Goal: Transaction & Acquisition: Purchase product/service

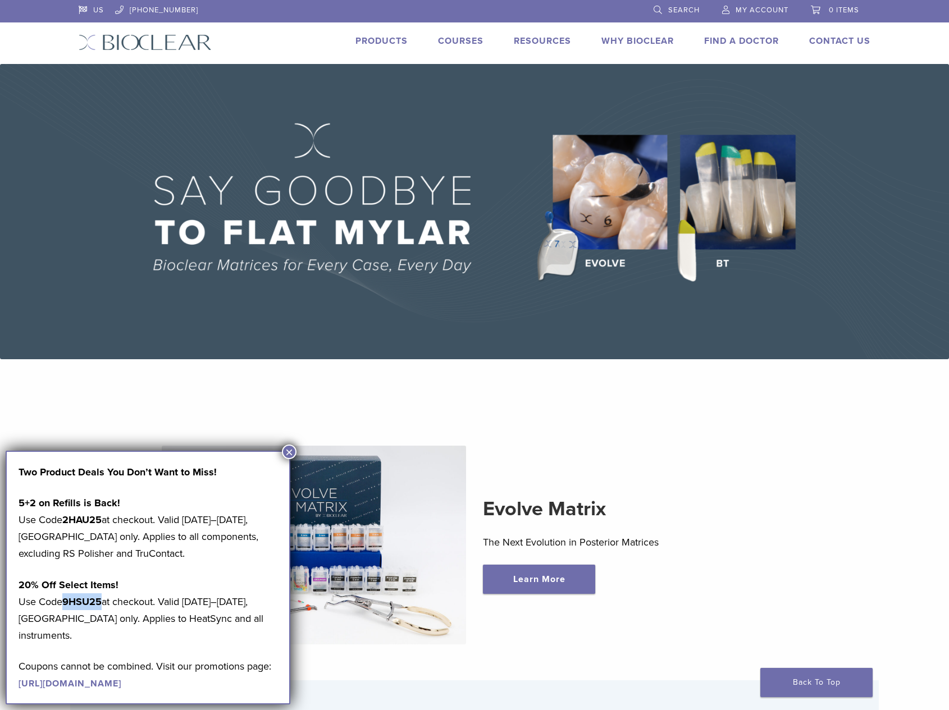
drag, startPoint x: 102, startPoint y: 602, endPoint x: 67, endPoint y: 602, distance: 34.8
click at [67, 602] on strong "9HSU25" at bounding box center [81, 602] width 39 height 12
click at [44, 678] on link "https://pages.bioclearmatrix.com/Bioclear-Product-Promotion-Page" at bounding box center [70, 683] width 103 height 11
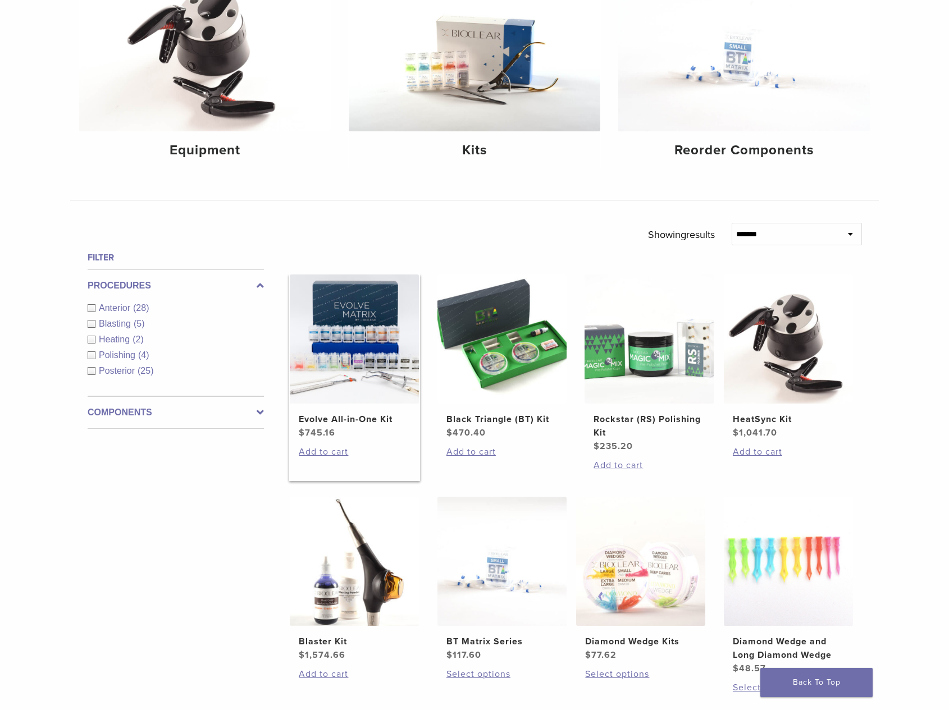
scroll to position [14, 0]
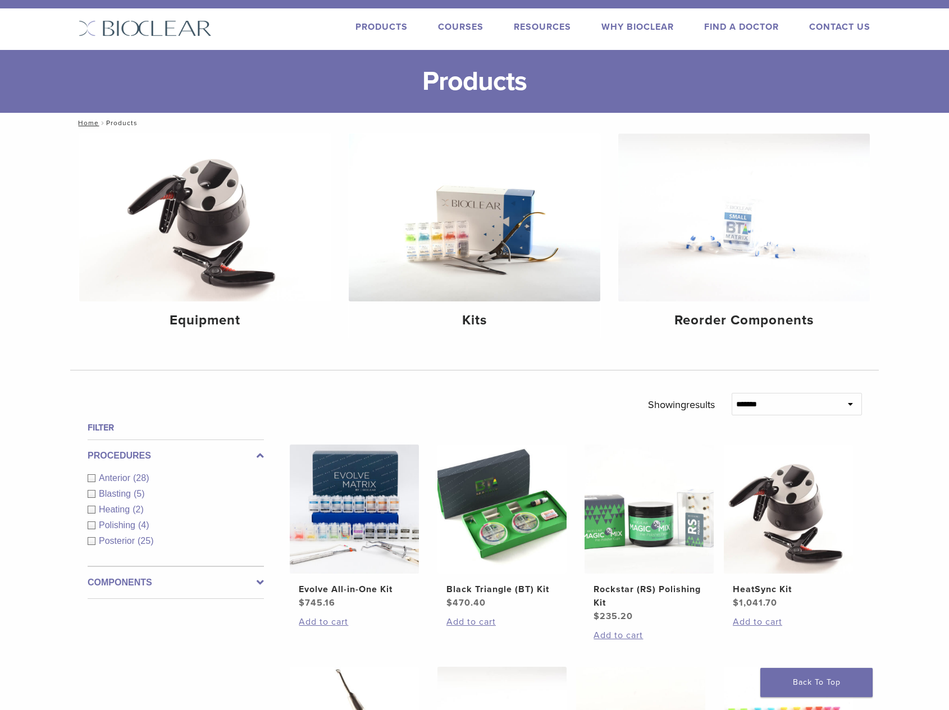
click at [101, 581] on label "Components" at bounding box center [176, 582] width 176 height 13
click at [91, 524] on div "Instruments (13)" at bounding box center [176, 526] width 176 height 13
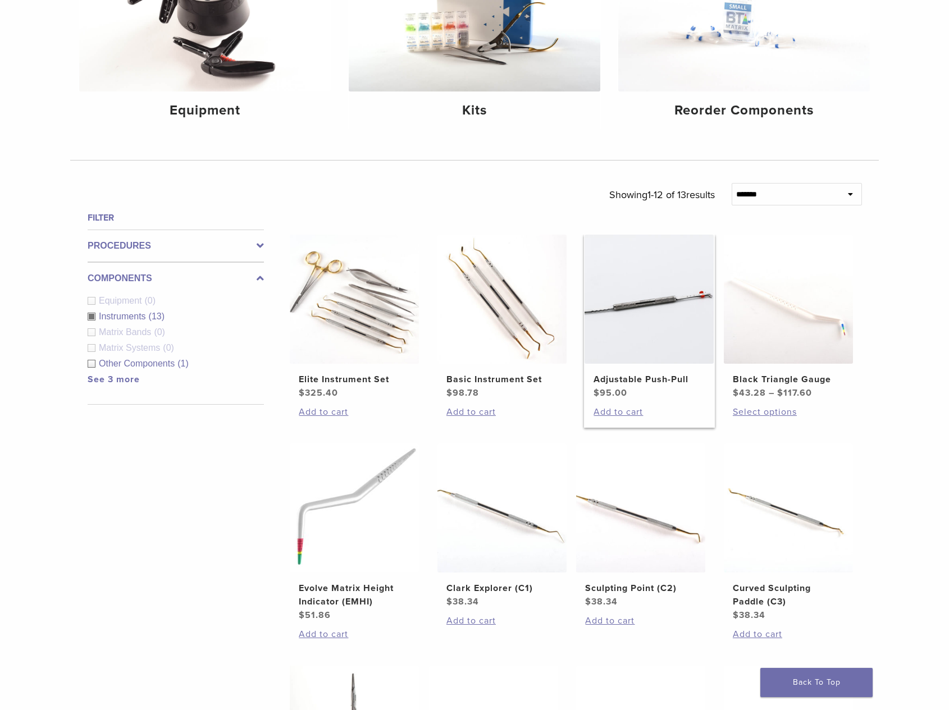
scroll to position [239, 0]
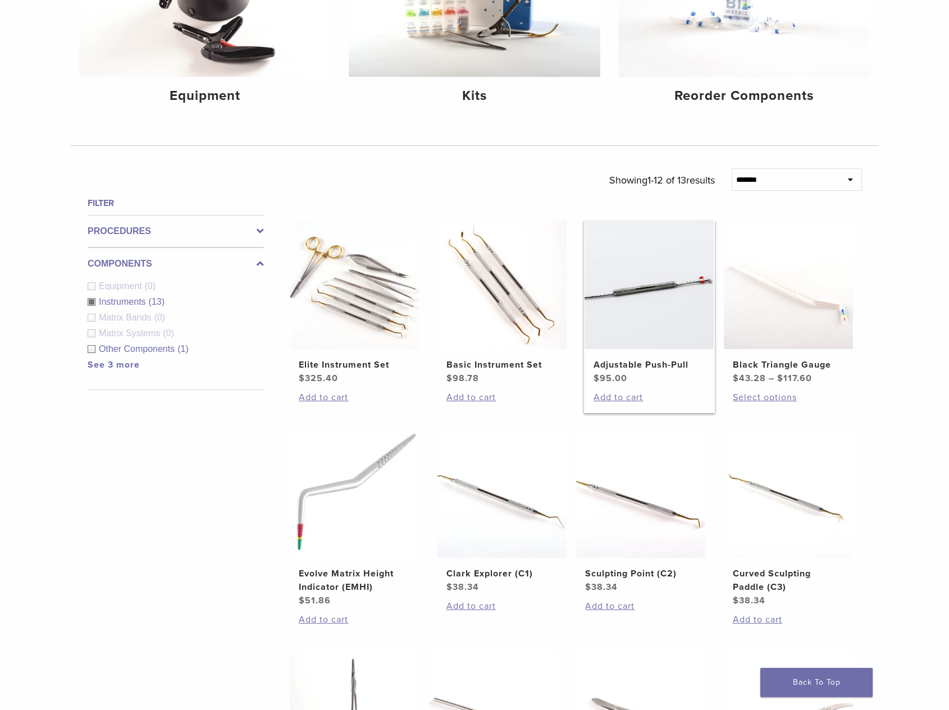
click at [689, 291] on img at bounding box center [648, 284] width 129 height 129
click at [643, 291] on img at bounding box center [648, 284] width 129 height 129
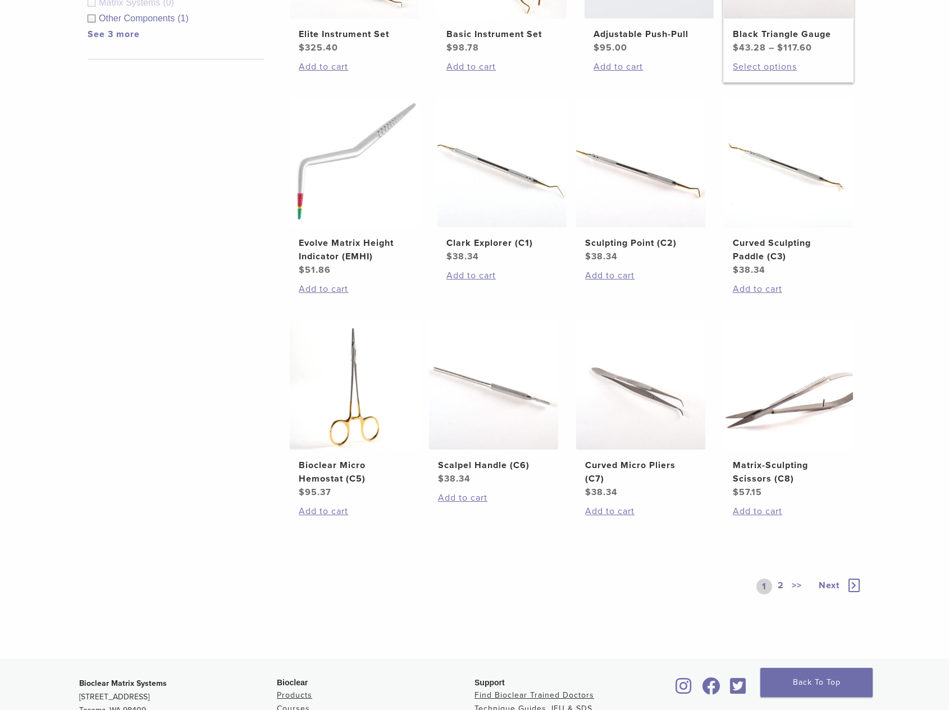
scroll to position [575, 0]
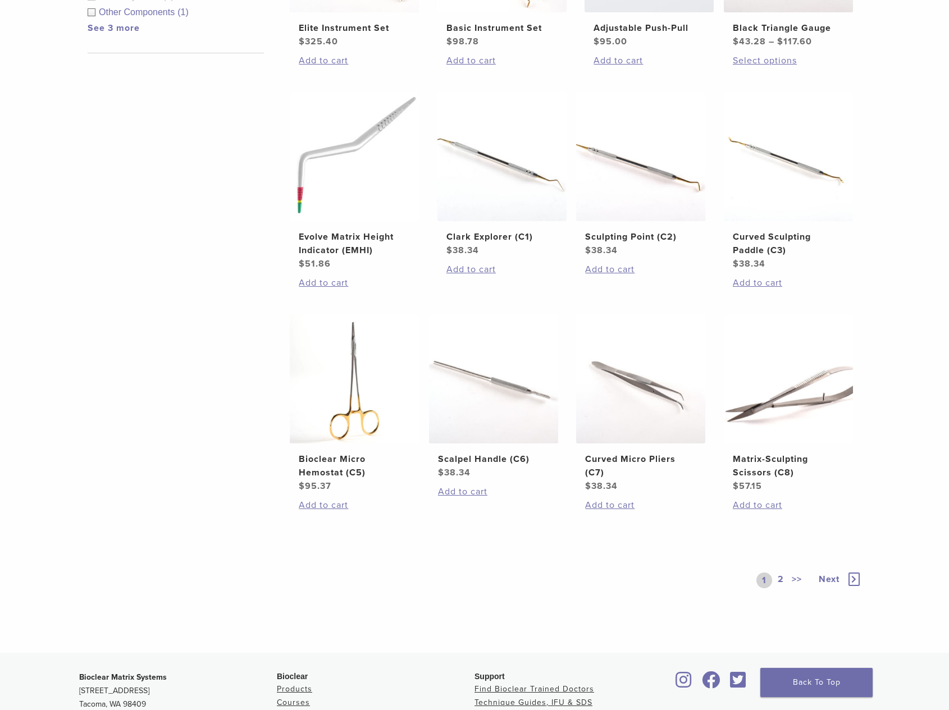
click at [791, 581] on link ">>" at bounding box center [796, 581] width 15 height 16
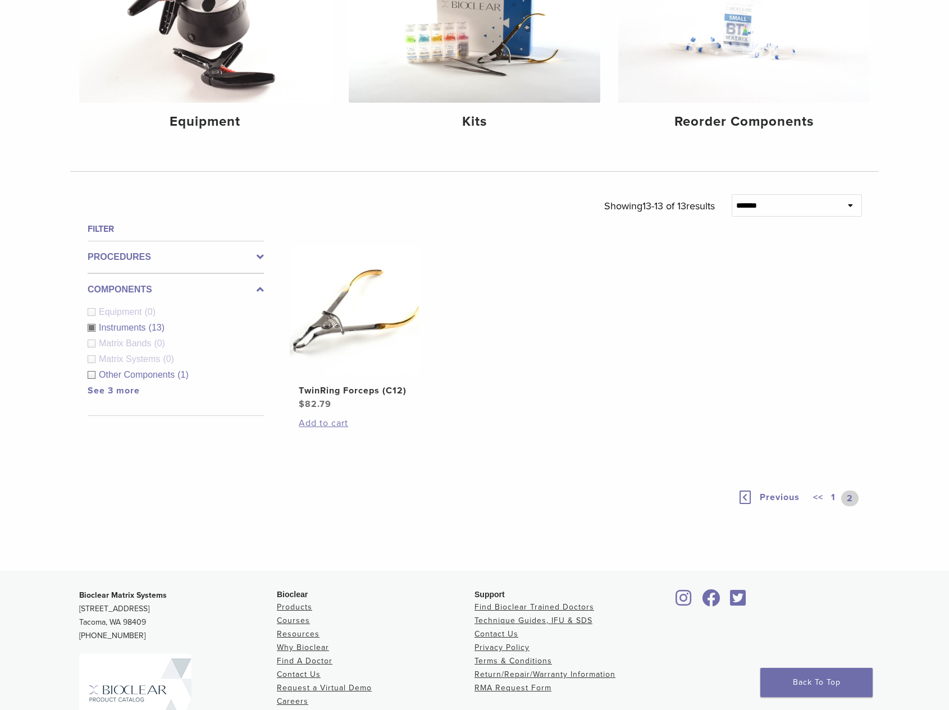
scroll to position [342, 0]
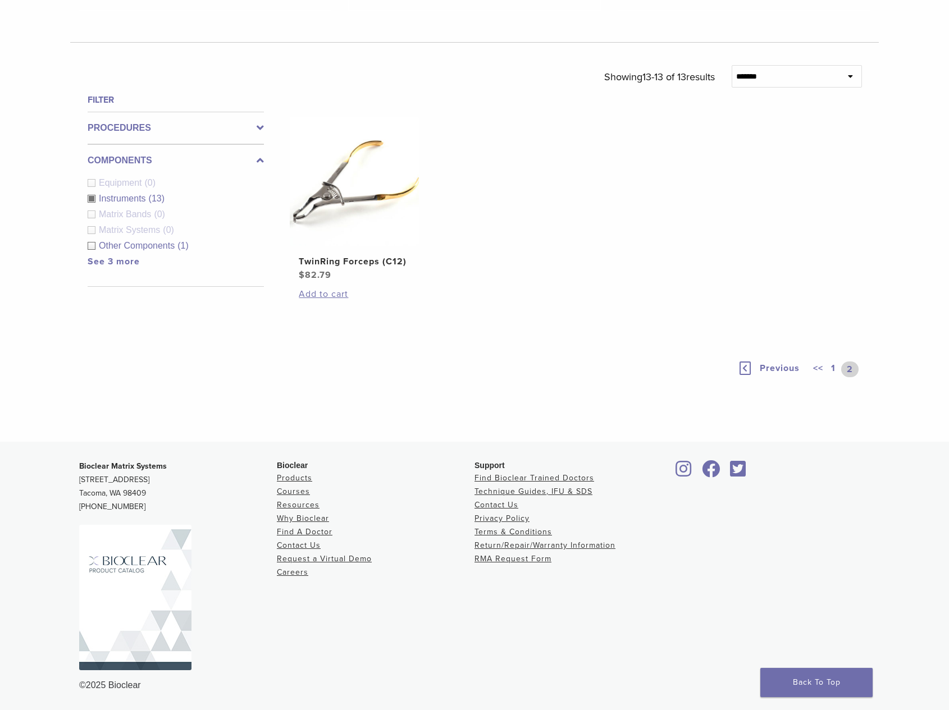
click at [835, 372] on link "1" at bounding box center [832, 369] width 9 height 16
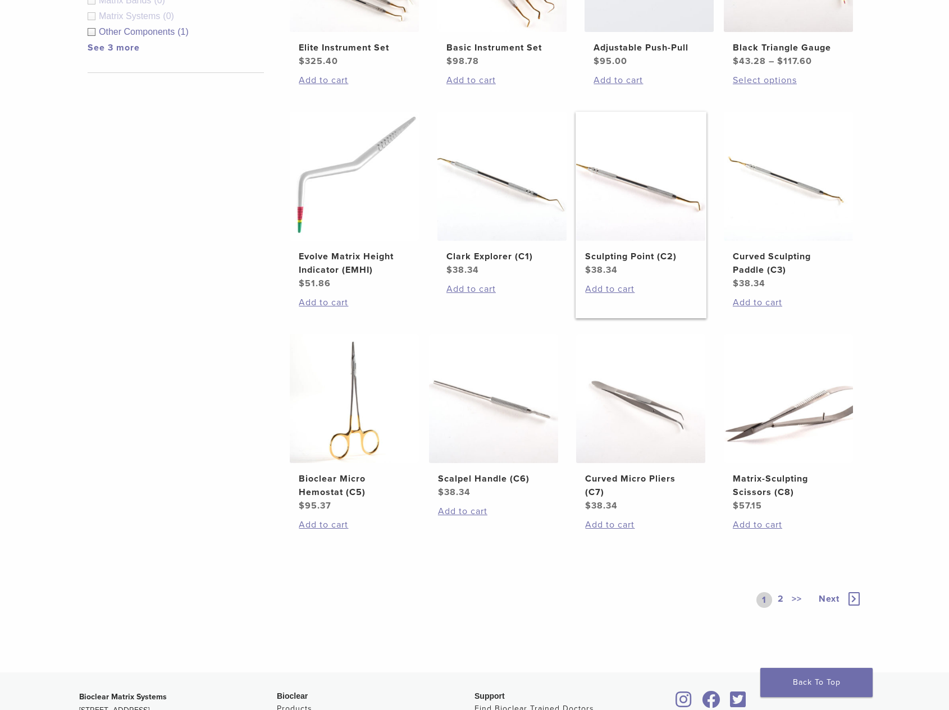
scroll to position [562, 0]
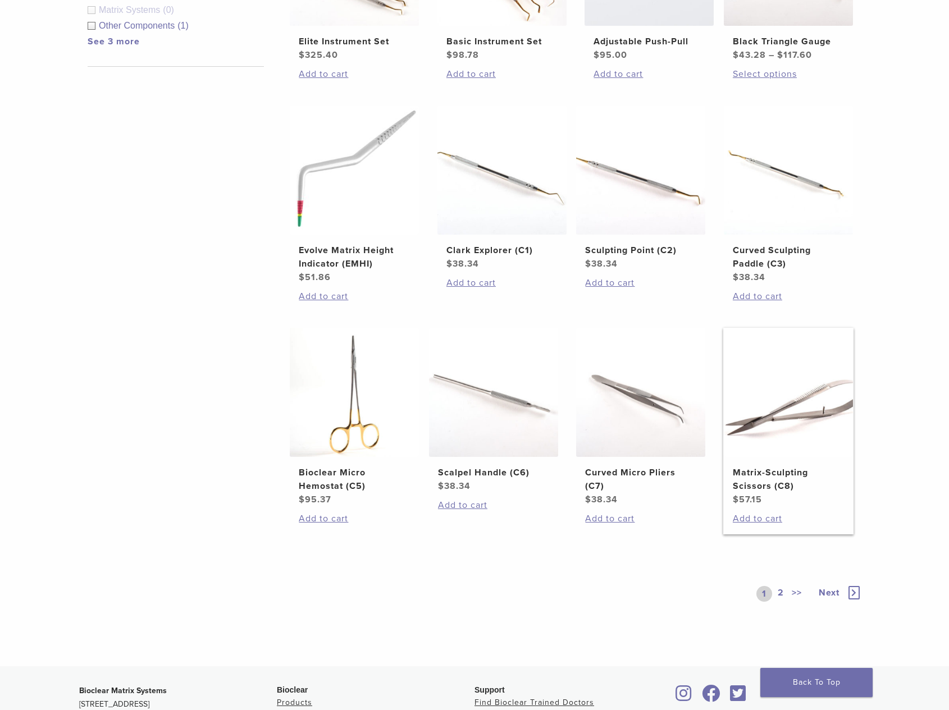
click at [802, 387] on img at bounding box center [788, 392] width 129 height 129
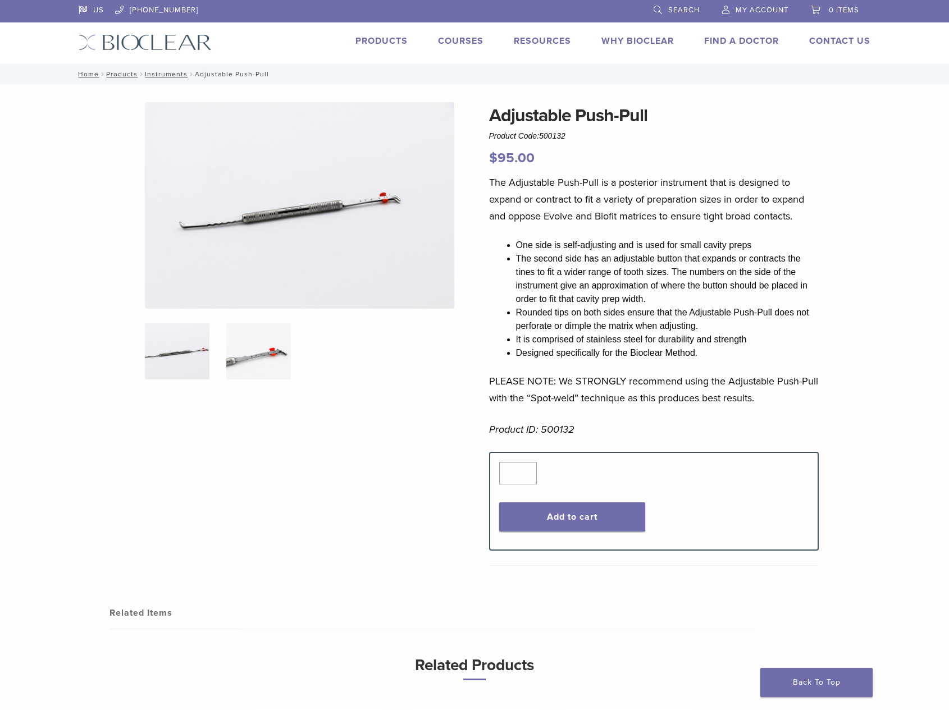
click at [233, 358] on img at bounding box center [258, 351] width 65 height 56
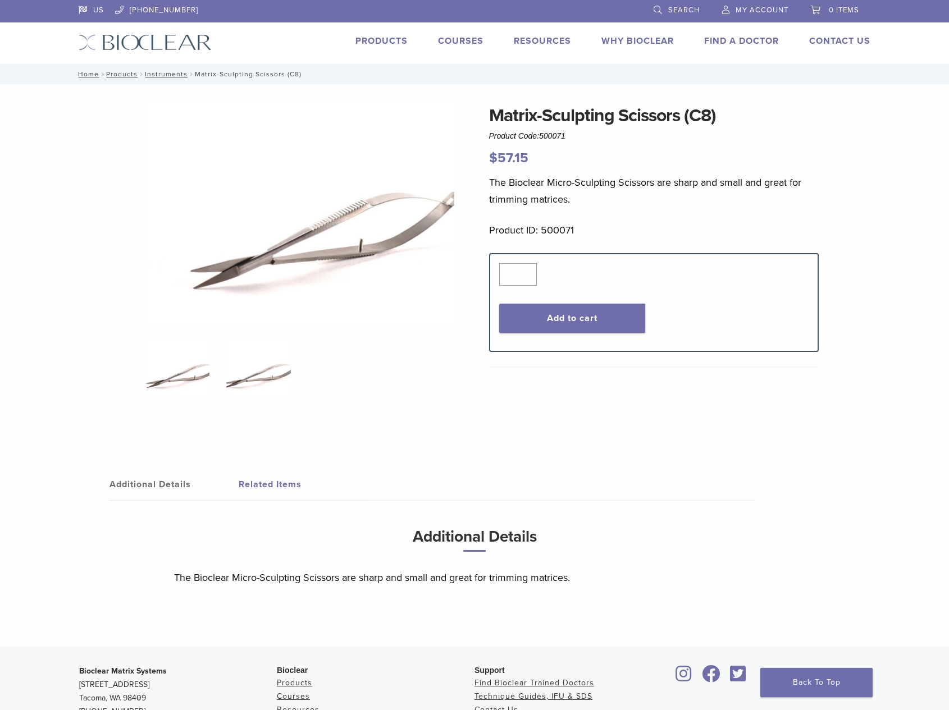
click at [247, 378] on img at bounding box center [258, 369] width 65 height 56
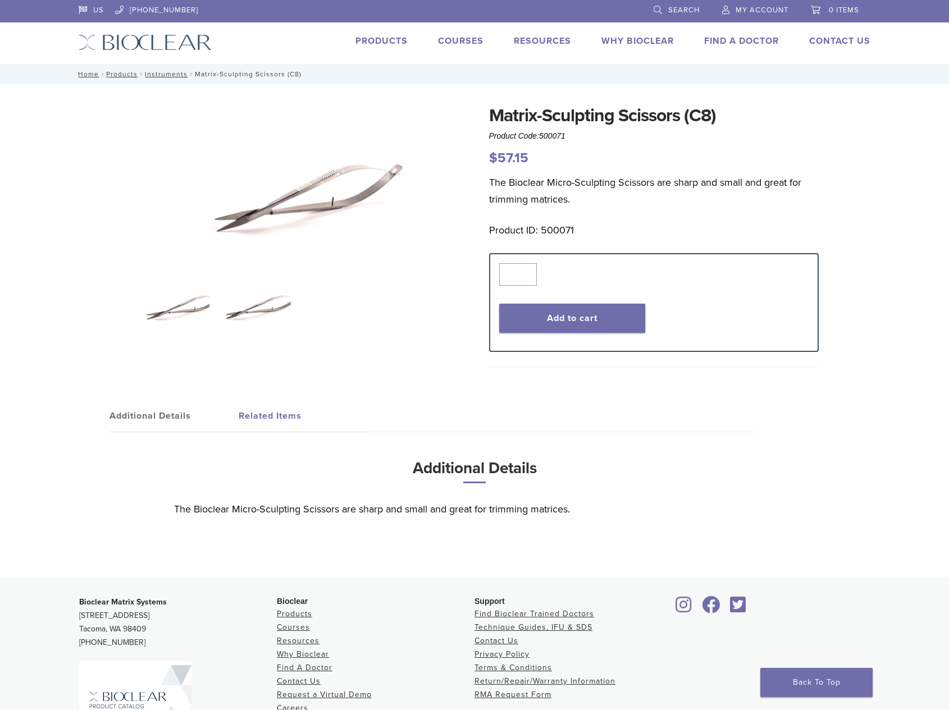
click at [173, 325] on img at bounding box center [177, 301] width 65 height 56
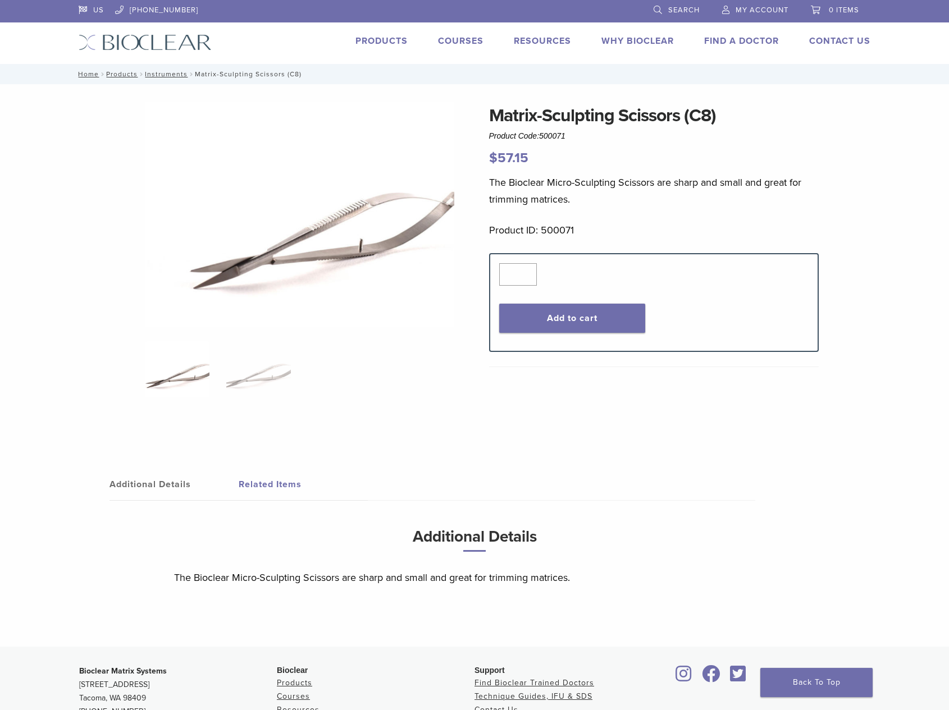
click at [282, 482] on link "Related Items" at bounding box center [303, 484] width 129 height 31
